Goal: Find specific page/section: Find specific page/section

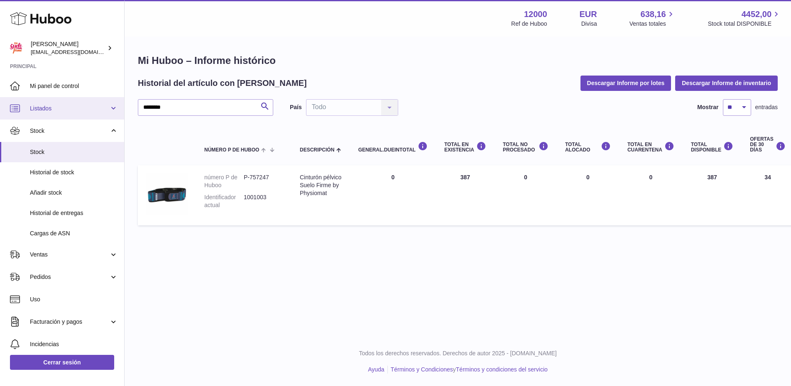
drag, startPoint x: 174, startPoint y: 109, endPoint x: 8, endPoint y: 117, distance: 166.8
click at [8, 117] on div "Huboo [PERSON_NAME] [PERSON_NAME][EMAIL_ADDRESS][DOMAIN_NAME] Principal Mi pane…" at bounding box center [395, 193] width 791 height 386
type input "***"
click at [266, 108] on icon "submit" at bounding box center [265, 106] width 10 height 10
click at [49, 130] on span "Stock" at bounding box center [69, 131] width 79 height 8
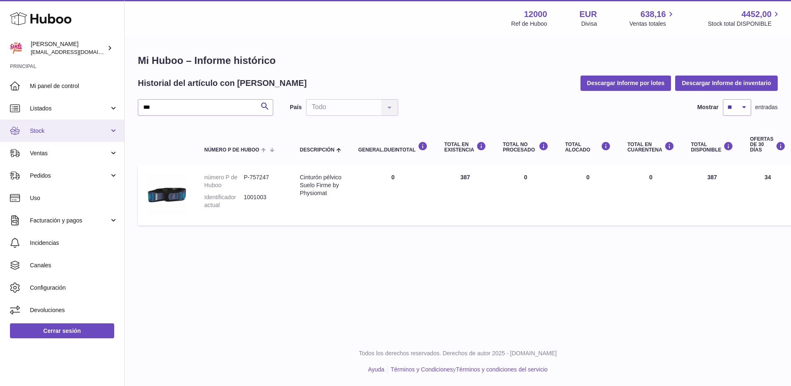
click at [47, 126] on link "Stock" at bounding box center [62, 131] width 124 height 22
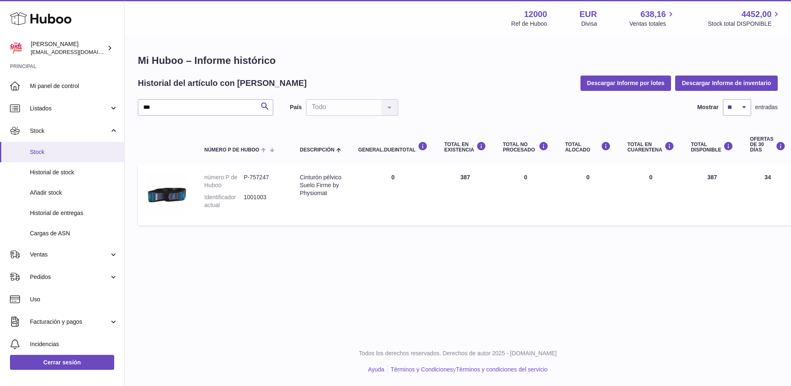
click at [43, 147] on link "Stock" at bounding box center [62, 152] width 124 height 20
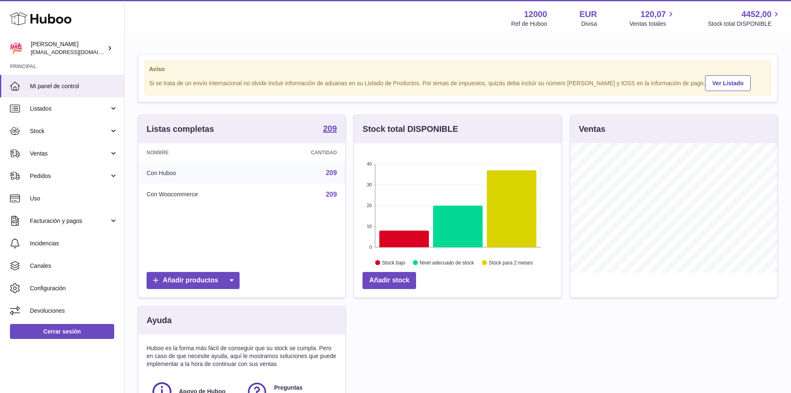
scroll to position [130, 207]
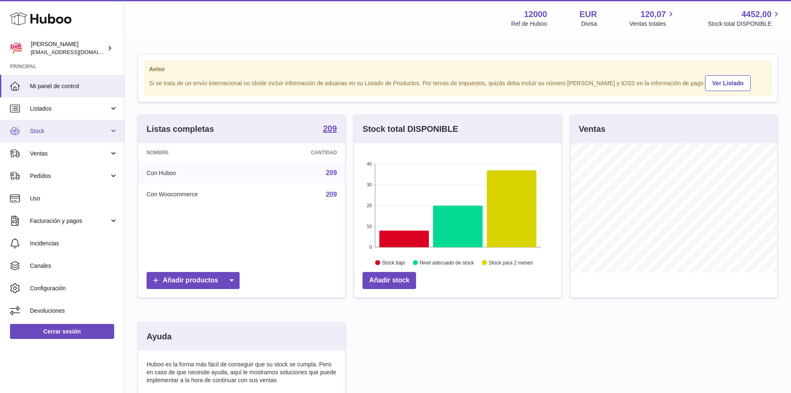
click at [28, 131] on link "Stock" at bounding box center [62, 131] width 124 height 22
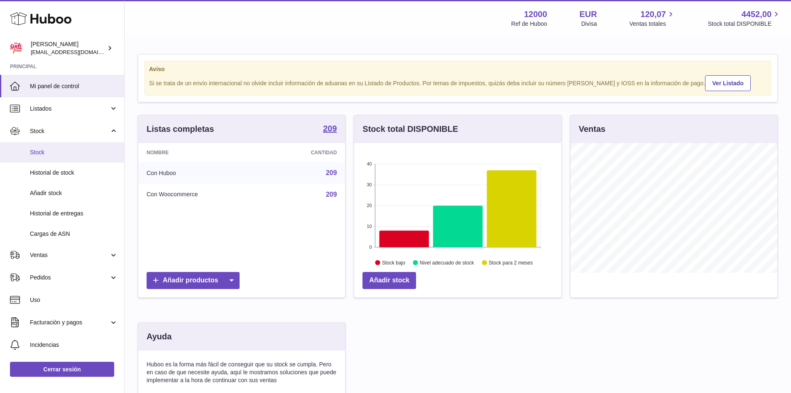
click at [47, 147] on link "Stock" at bounding box center [62, 152] width 124 height 20
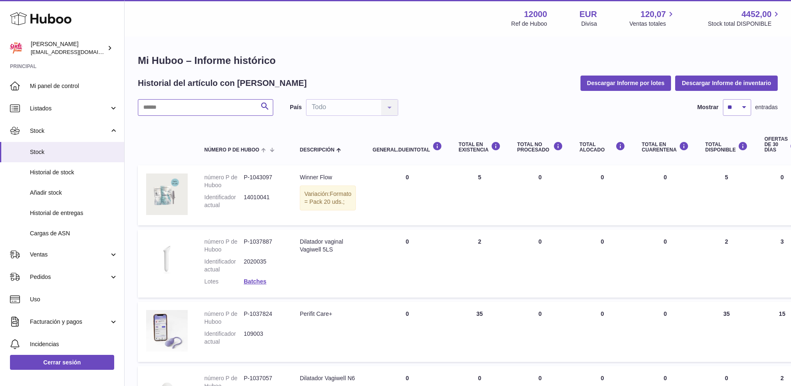
click at [169, 104] on input "text" at bounding box center [205, 107] width 135 height 17
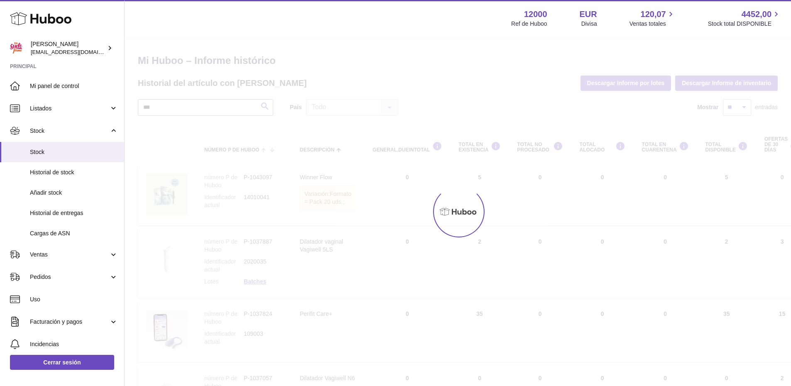
type input "***"
